Goal: Information Seeking & Learning: Learn about a topic

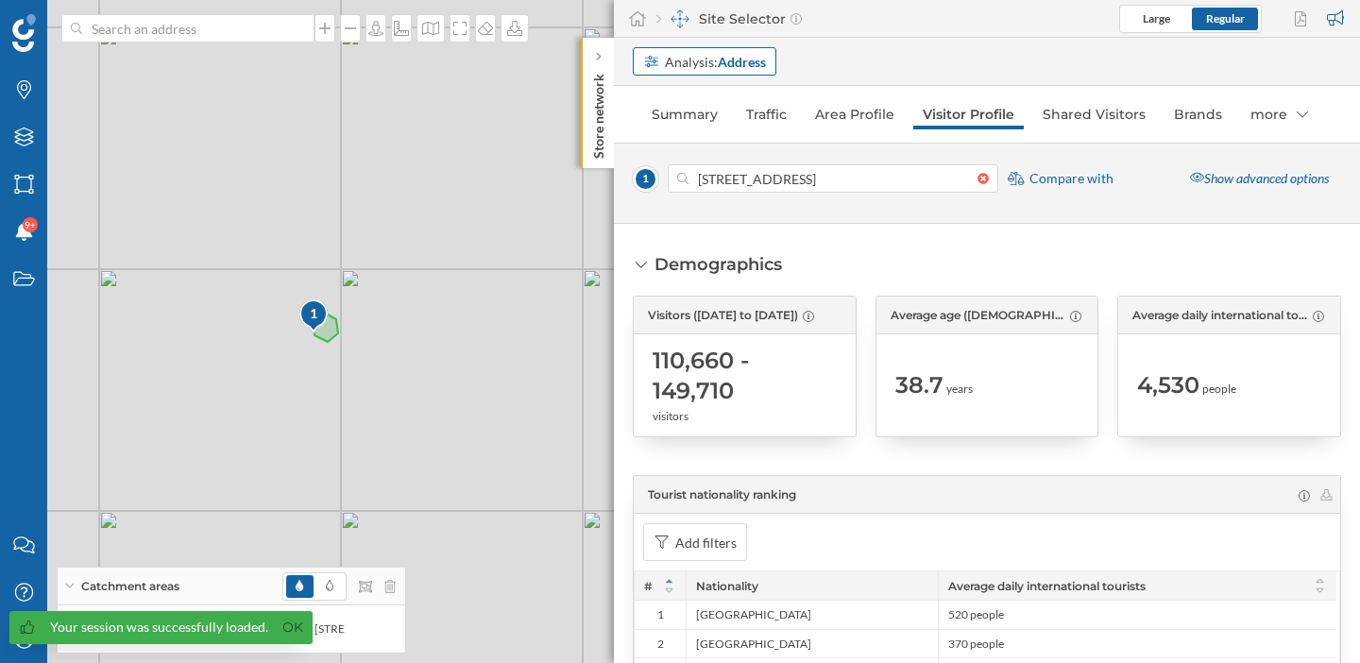
click at [745, 68] on strong "Address" at bounding box center [742, 62] width 48 height 16
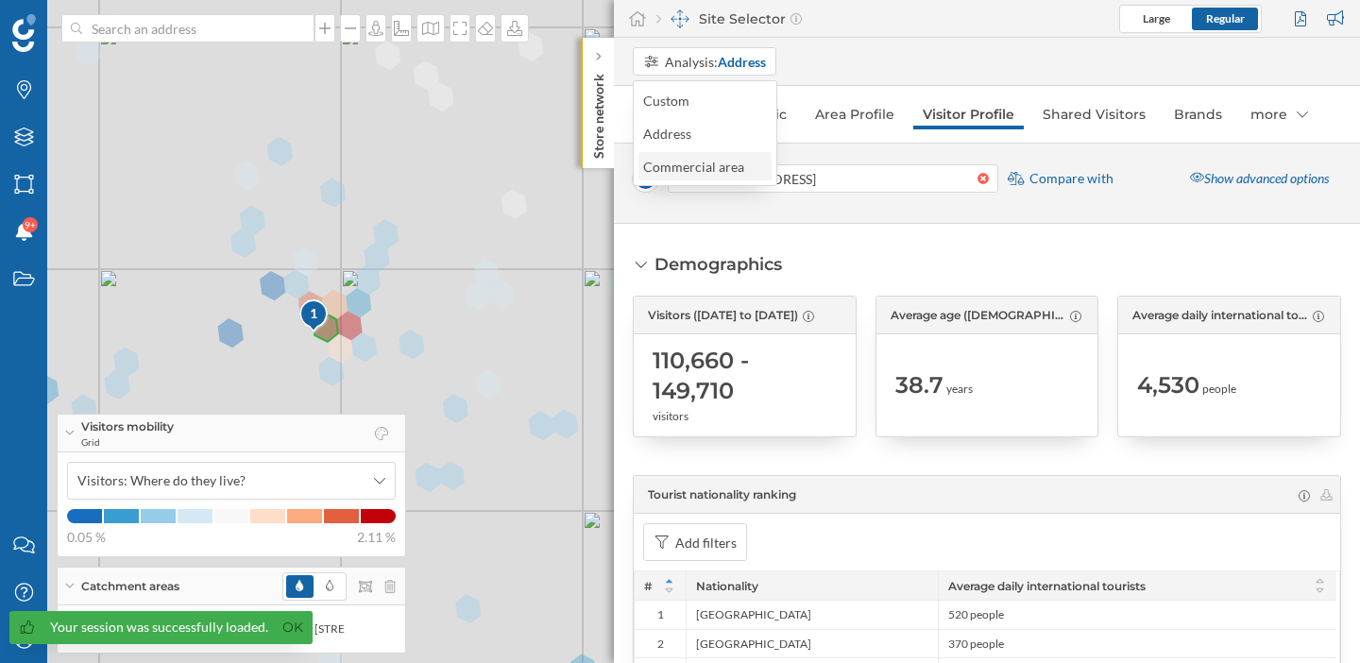
click at [719, 168] on div "Commercial area" at bounding box center [693, 167] width 101 height 16
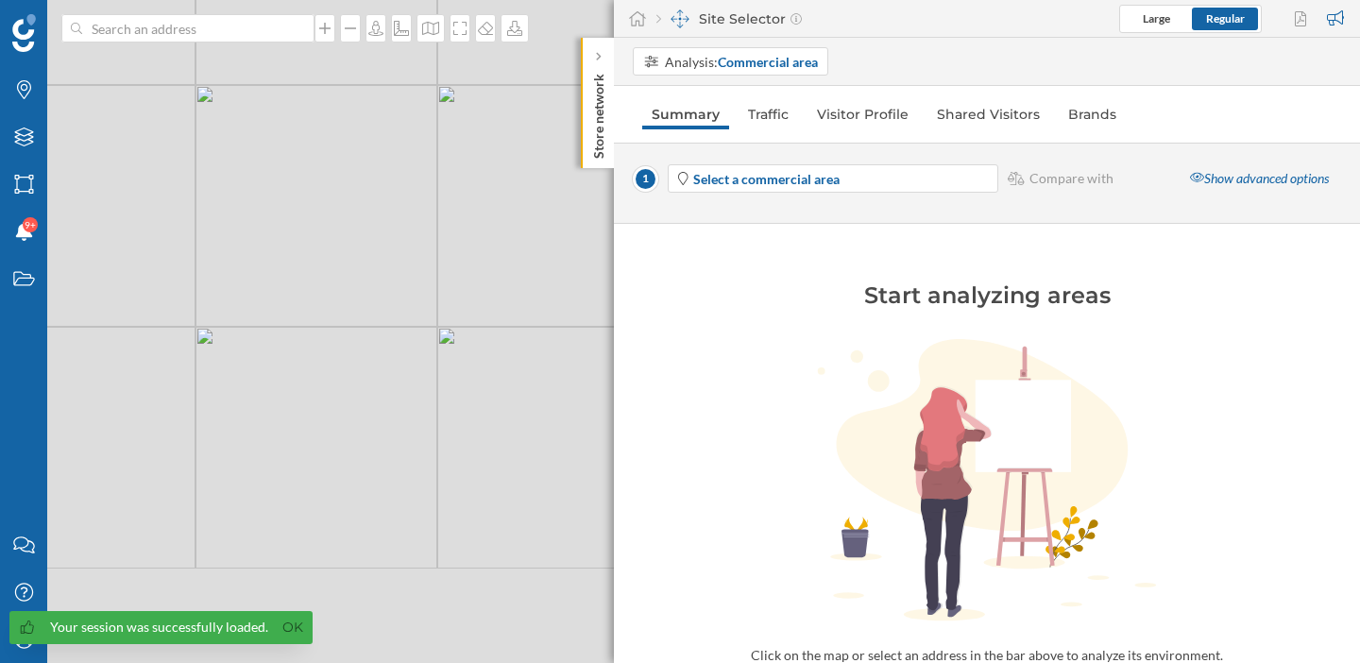
drag, startPoint x: 416, startPoint y: 418, endPoint x: 253, endPoint y: 206, distance: 267.5
click at [253, 206] on div "© Mapbox © OpenStreetMap Improve this map" at bounding box center [680, 331] width 1360 height 663
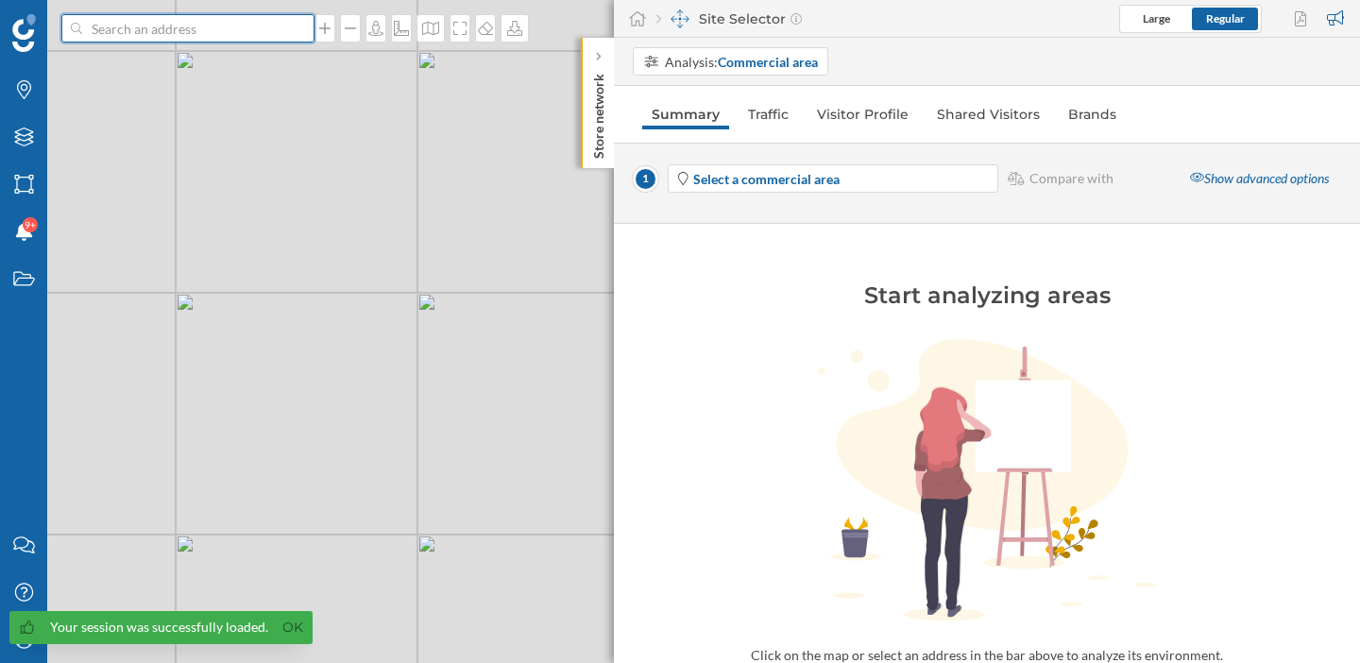
click at [228, 23] on input at bounding box center [188, 28] width 212 height 28
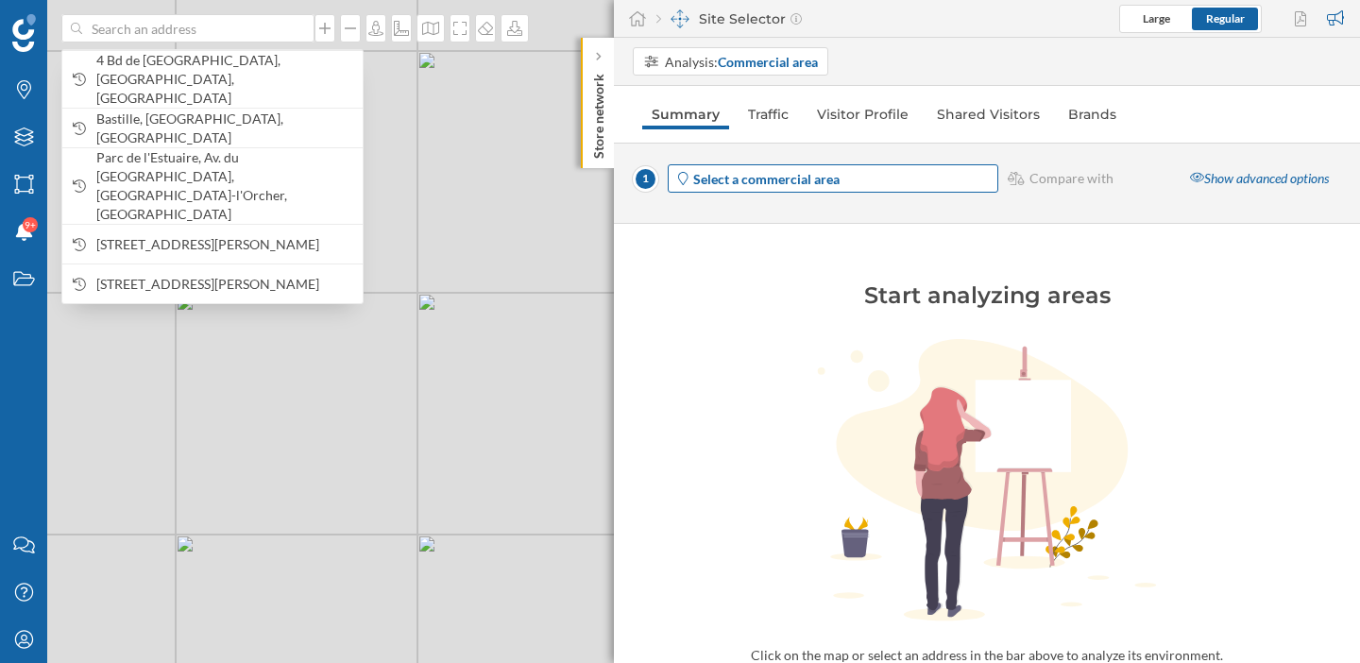
click at [785, 171] on strong "Select a commercial area" at bounding box center [766, 179] width 146 height 16
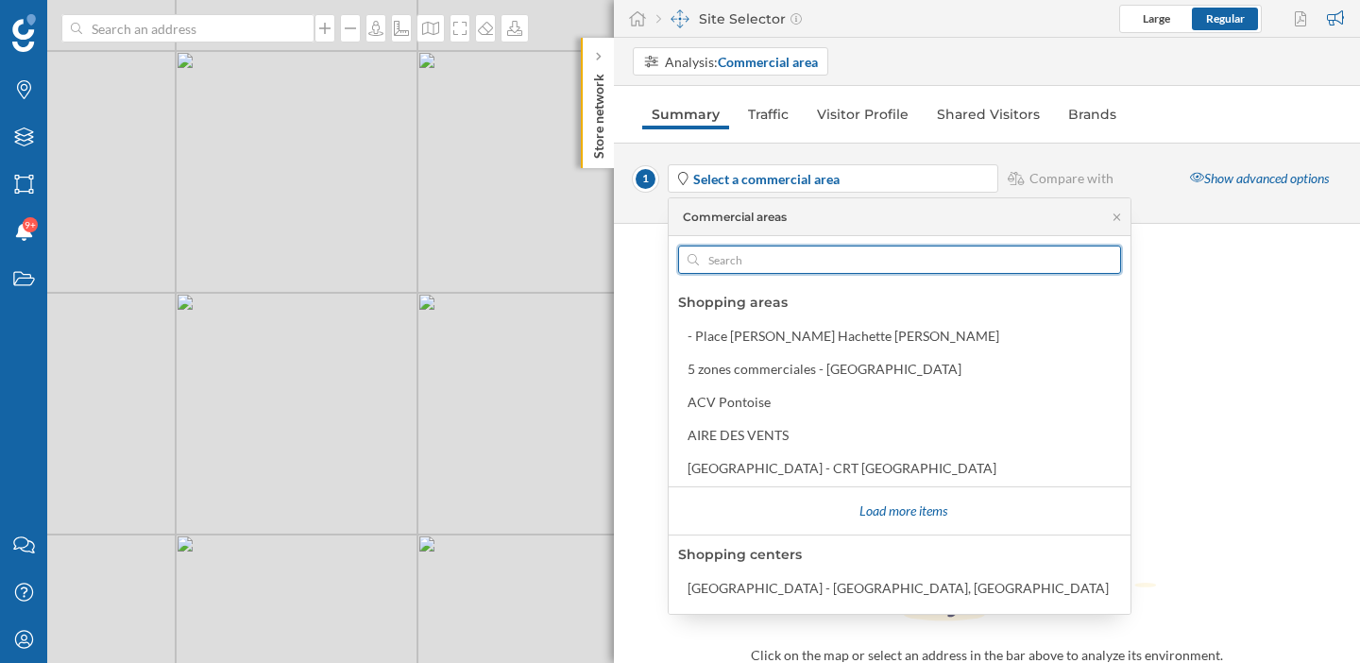
click at [771, 269] on input "text" at bounding box center [899, 260] width 401 height 28
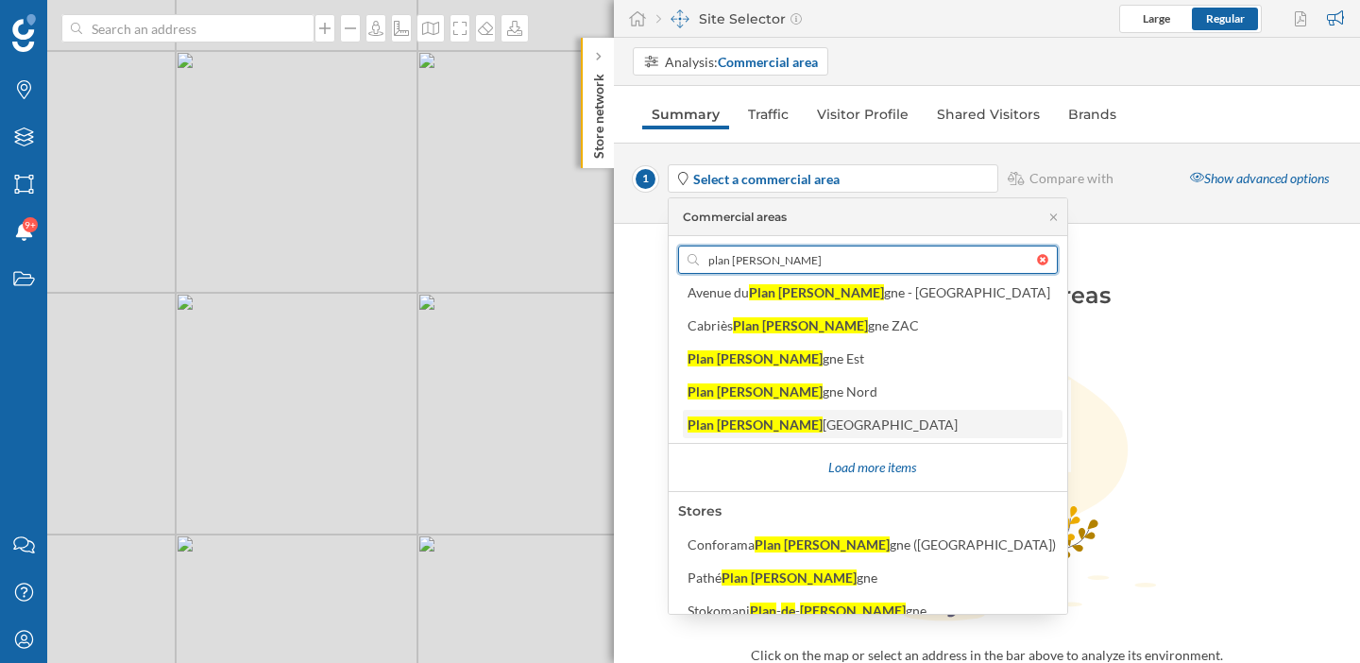
scroll to position [59, 0]
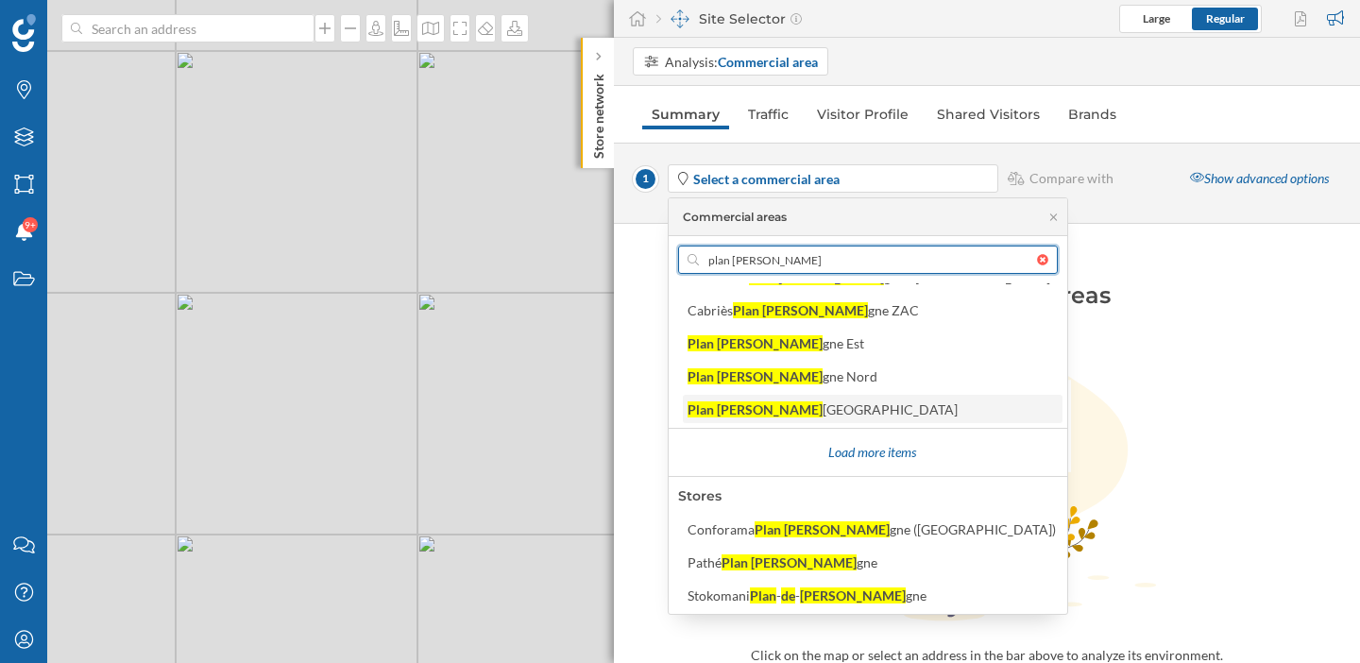
type input "plan [PERSON_NAME]"
click at [823, 416] on div "[GEOGRAPHIC_DATA]" at bounding box center [890, 409] width 135 height 16
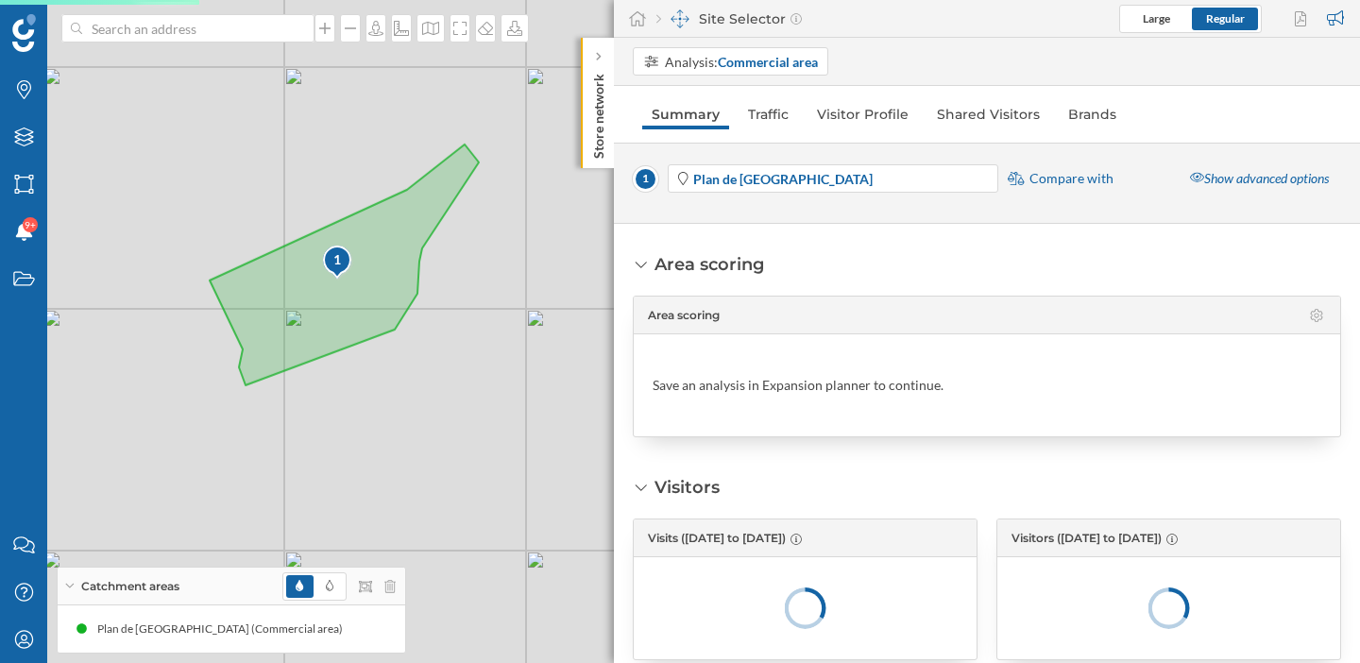
drag, startPoint x: 292, startPoint y: 331, endPoint x: 485, endPoint y: 361, distance: 195.0
click at [485, 362] on div "1 © Mapbox © OpenStreetMap Improve this map" at bounding box center [680, 331] width 1360 height 663
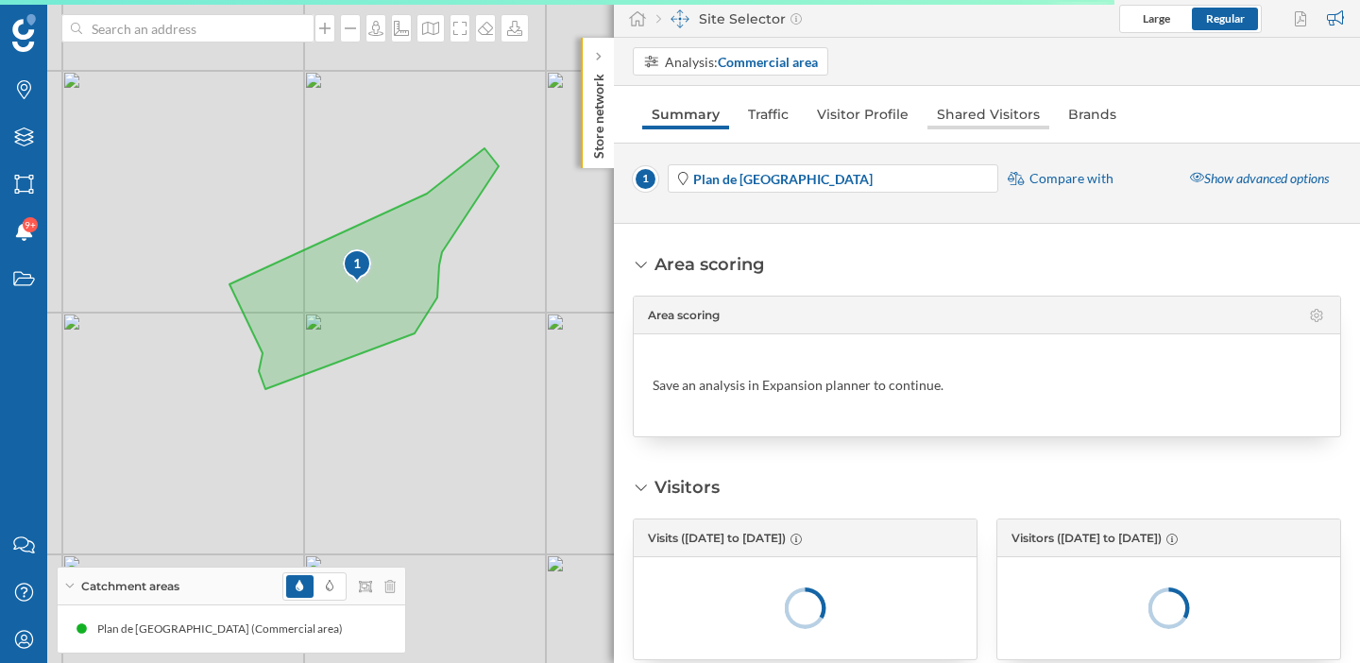
click at [988, 116] on link "Shared Visitors" at bounding box center [989, 114] width 122 height 30
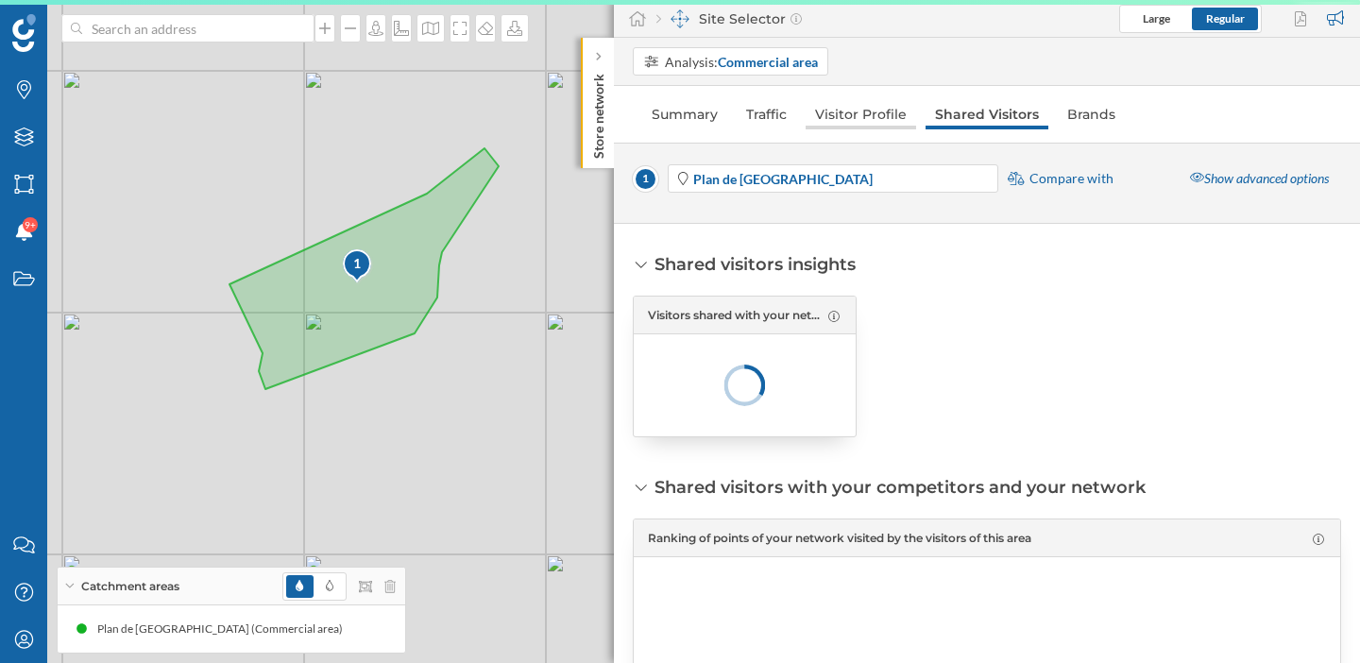
click at [842, 110] on link "Visitor Profile" at bounding box center [861, 114] width 111 height 30
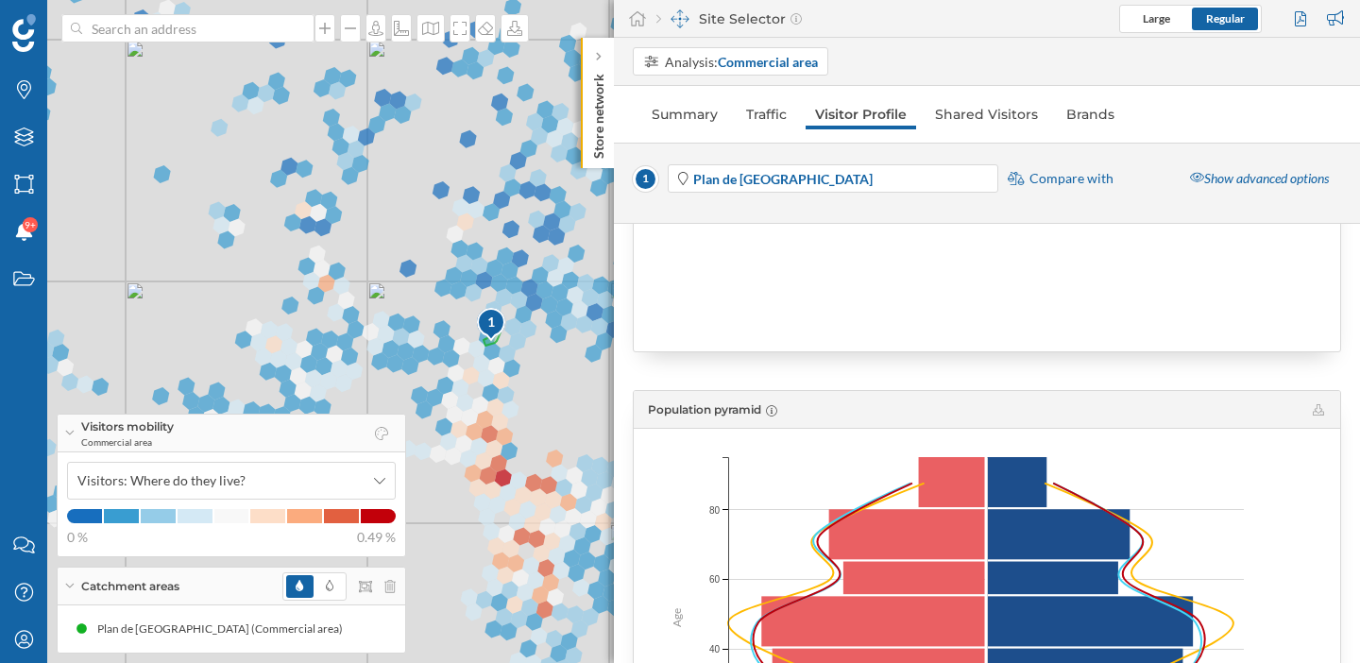
scroll to position [1150, 0]
